Goal: Information Seeking & Learning: Learn about a topic

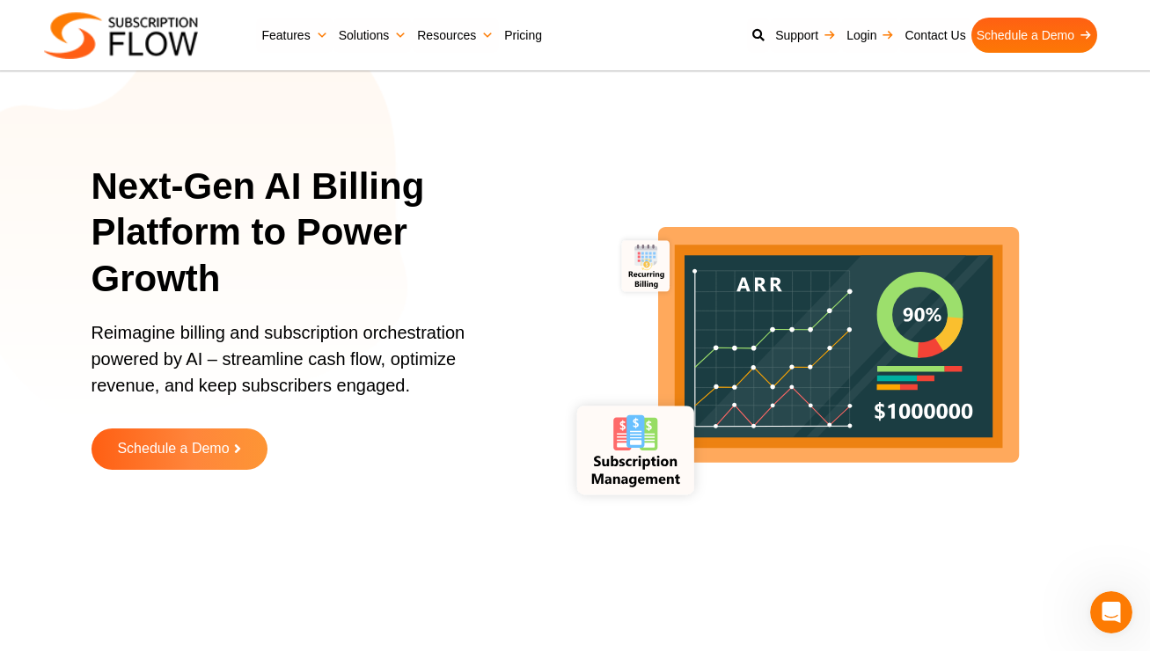
click at [523, 38] on link "Pricing" at bounding box center [523, 35] width 48 height 35
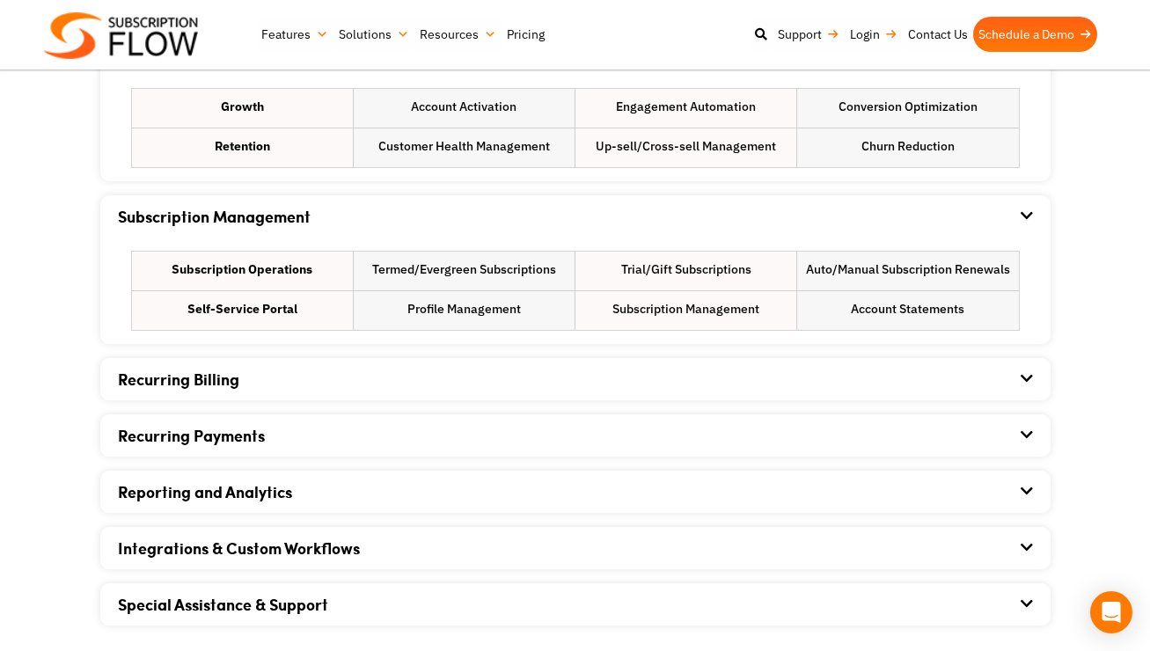
scroll to position [1202, 0]
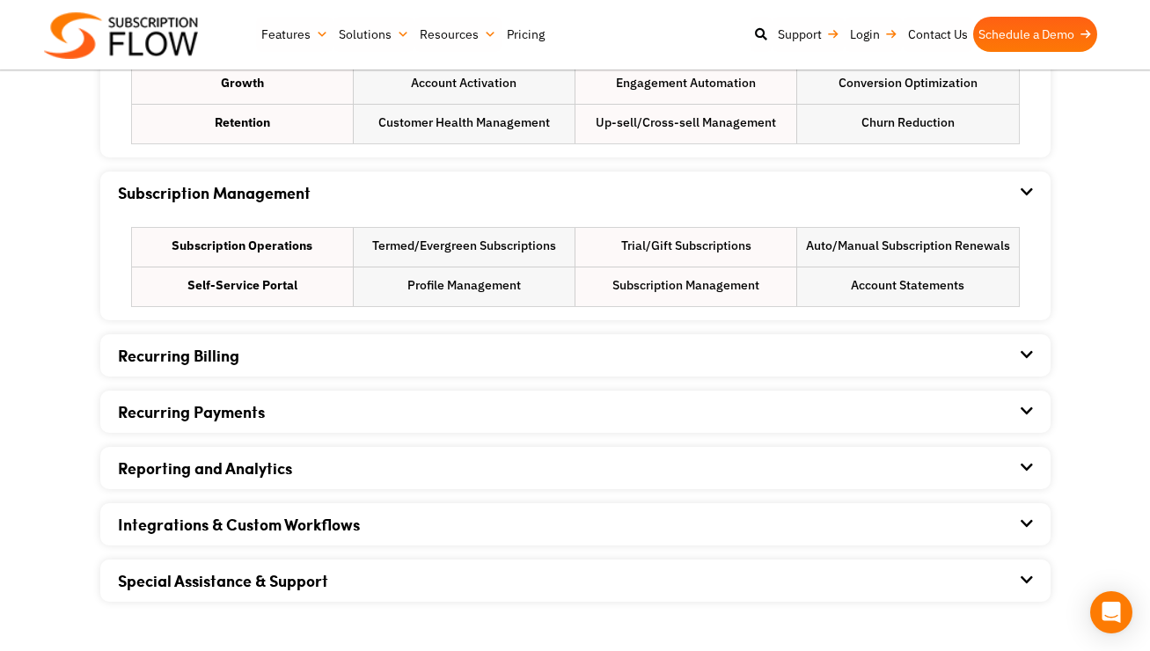
click at [1026, 357] on icon at bounding box center [1026, 354] width 12 height 14
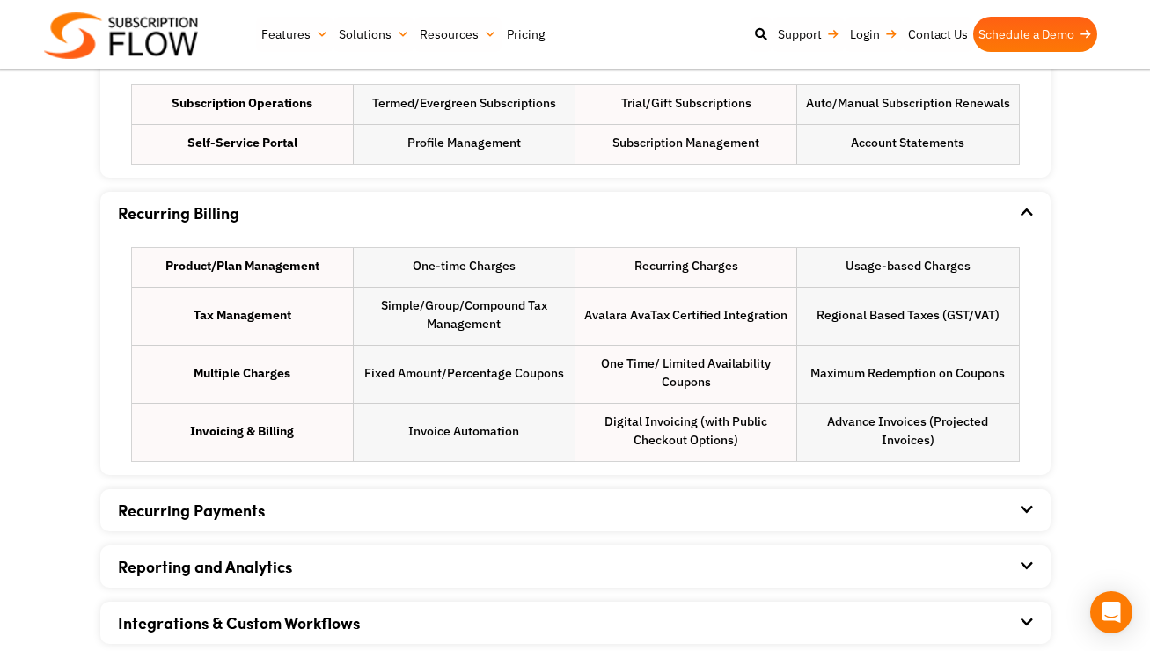
scroll to position [1346, 0]
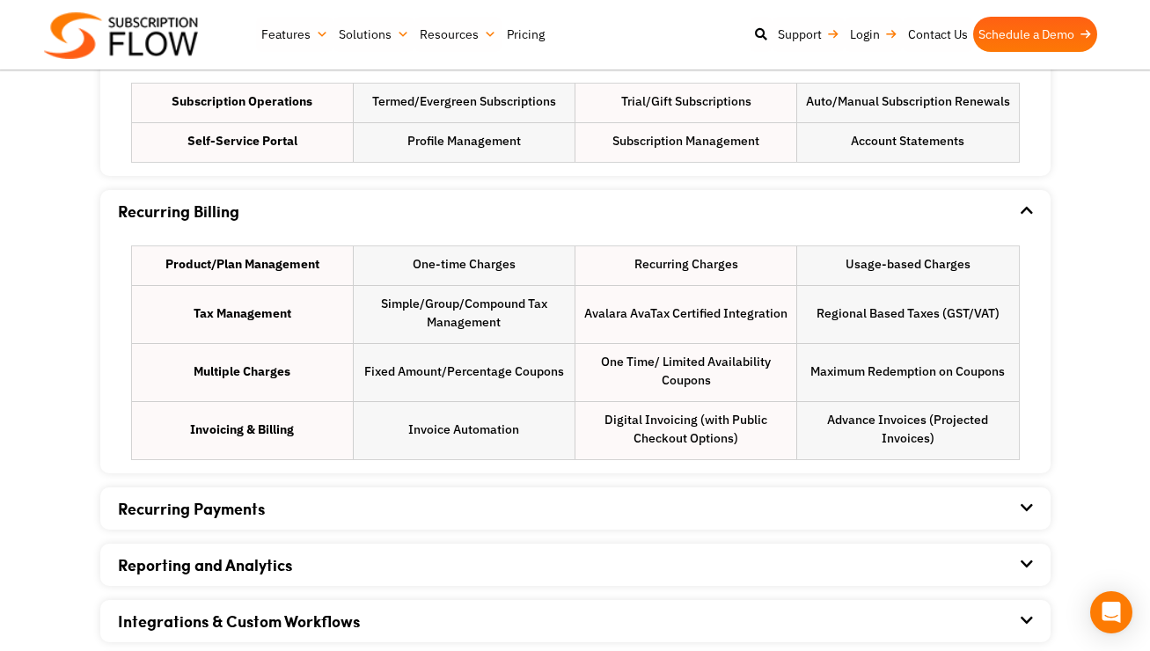
click at [611, 500] on div "Recurring Payments" at bounding box center [575, 508] width 915 height 42
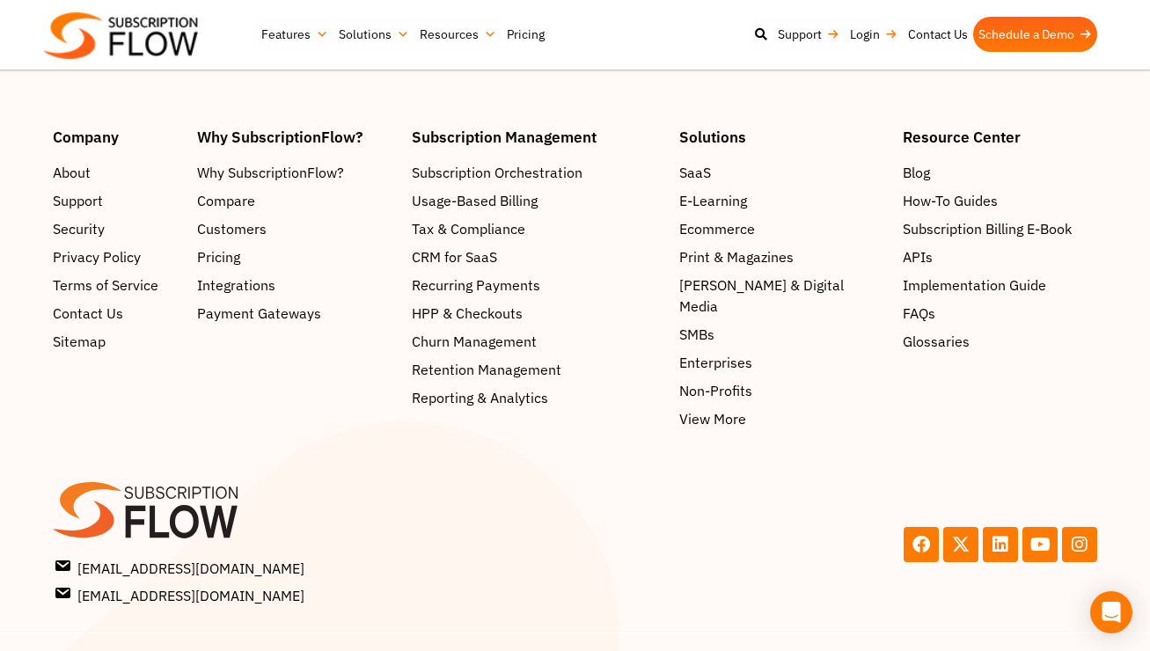
scroll to position [3409, 0]
